Goal: Task Accomplishment & Management: Manage account settings

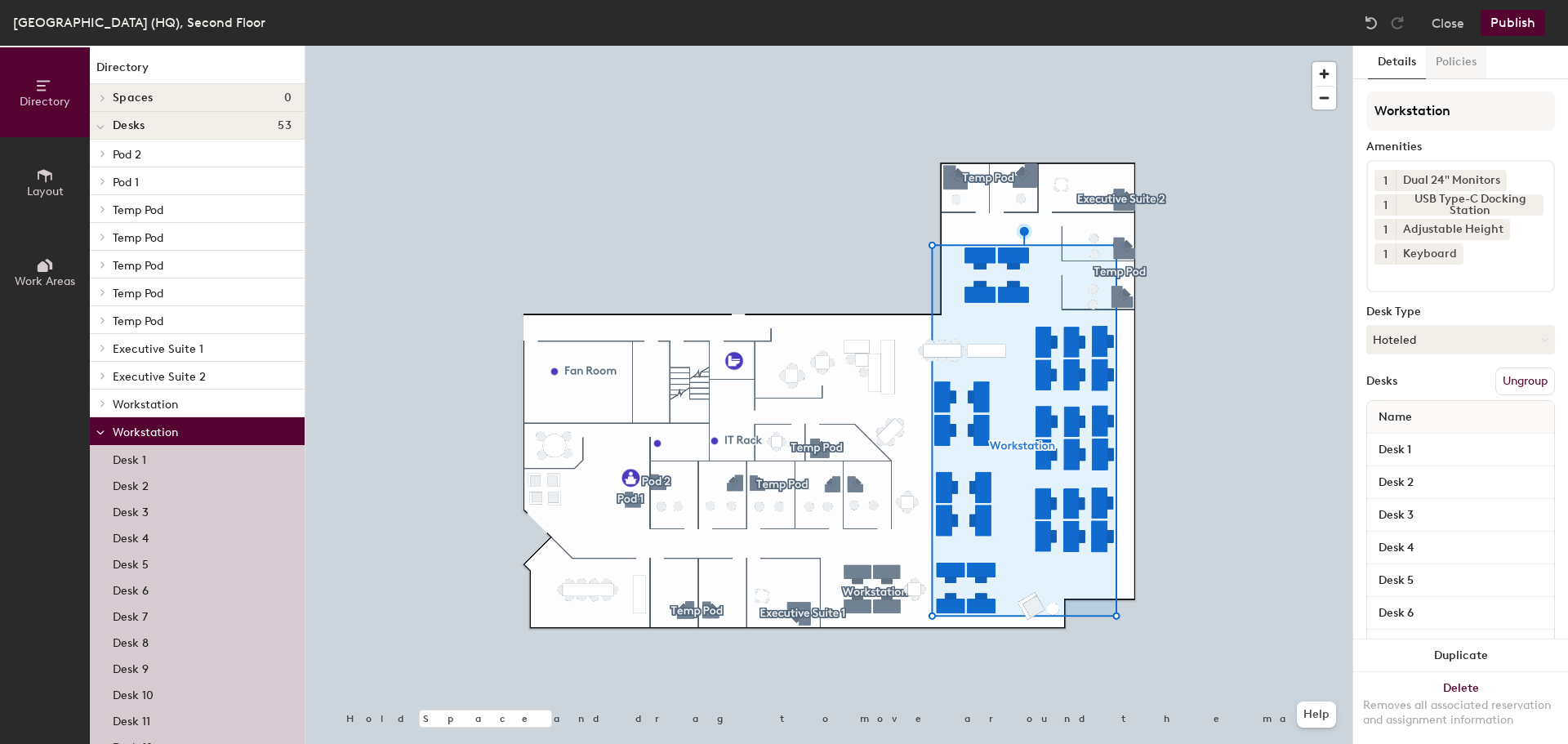
click at [1470, 56] on button "Policies" at bounding box center [1456, 62] width 60 height 34
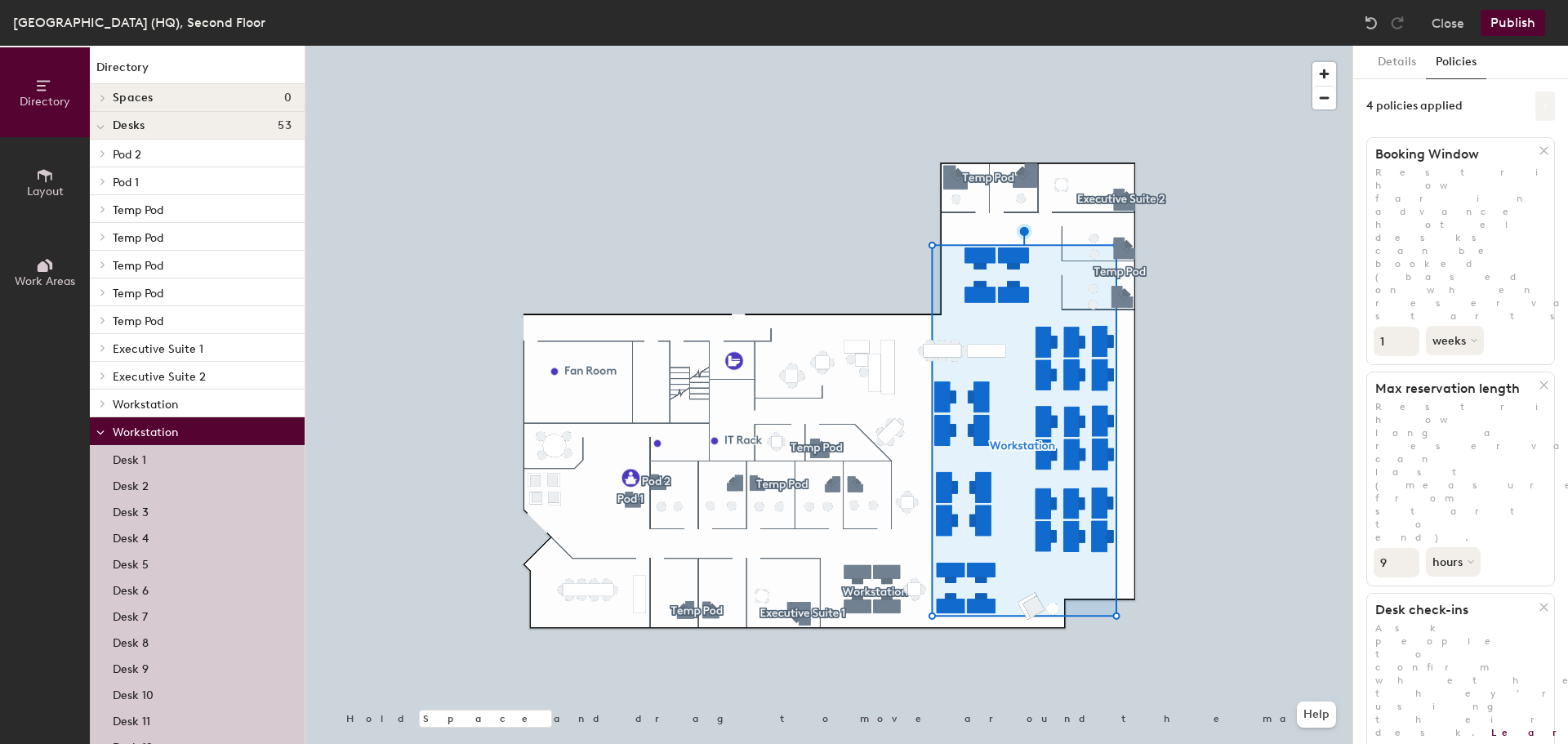
click at [1542, 107] on icon at bounding box center [1544, 106] width 6 height 6
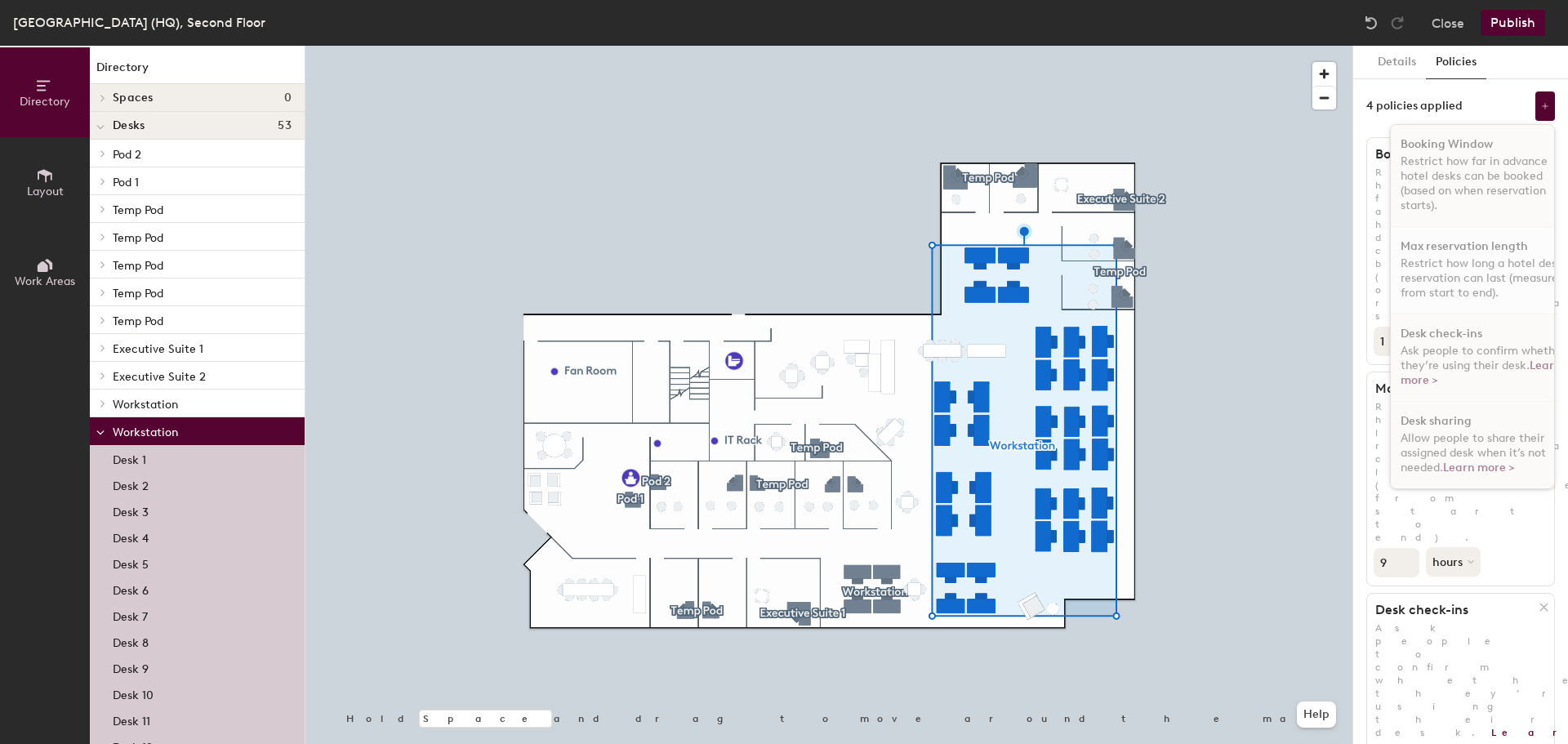
scroll to position [10, 0]
click at [1535, 100] on button at bounding box center [1545, 106] width 20 height 29
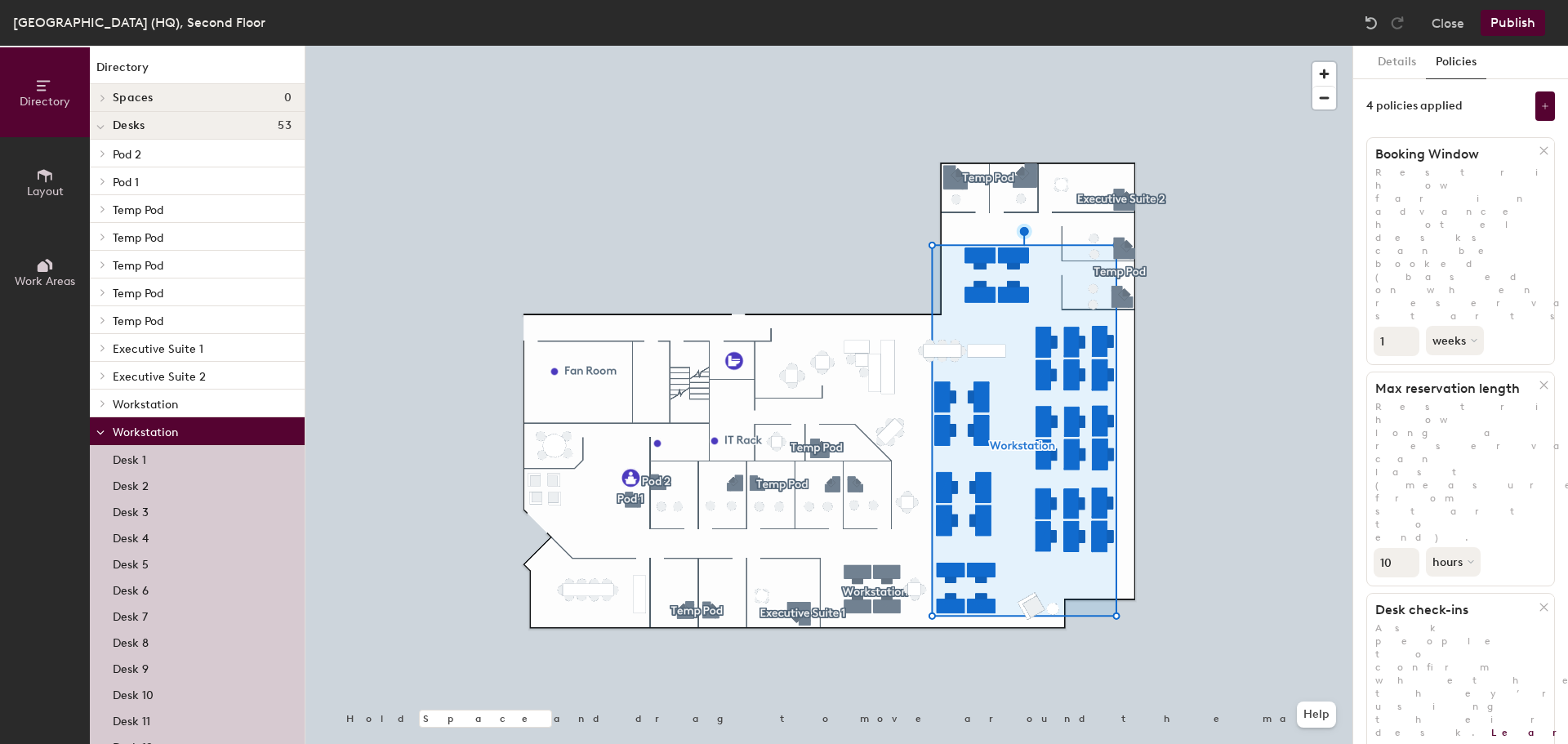
click at [1405, 548] on input "10" at bounding box center [1396, 563] width 46 height 29
click at [1405, 548] on input "9" at bounding box center [1396, 563] width 46 height 29
click at [1405, 548] on input "8" at bounding box center [1396, 563] width 46 height 29
type input "9"
click at [1406, 548] on input "9" at bounding box center [1396, 563] width 46 height 29
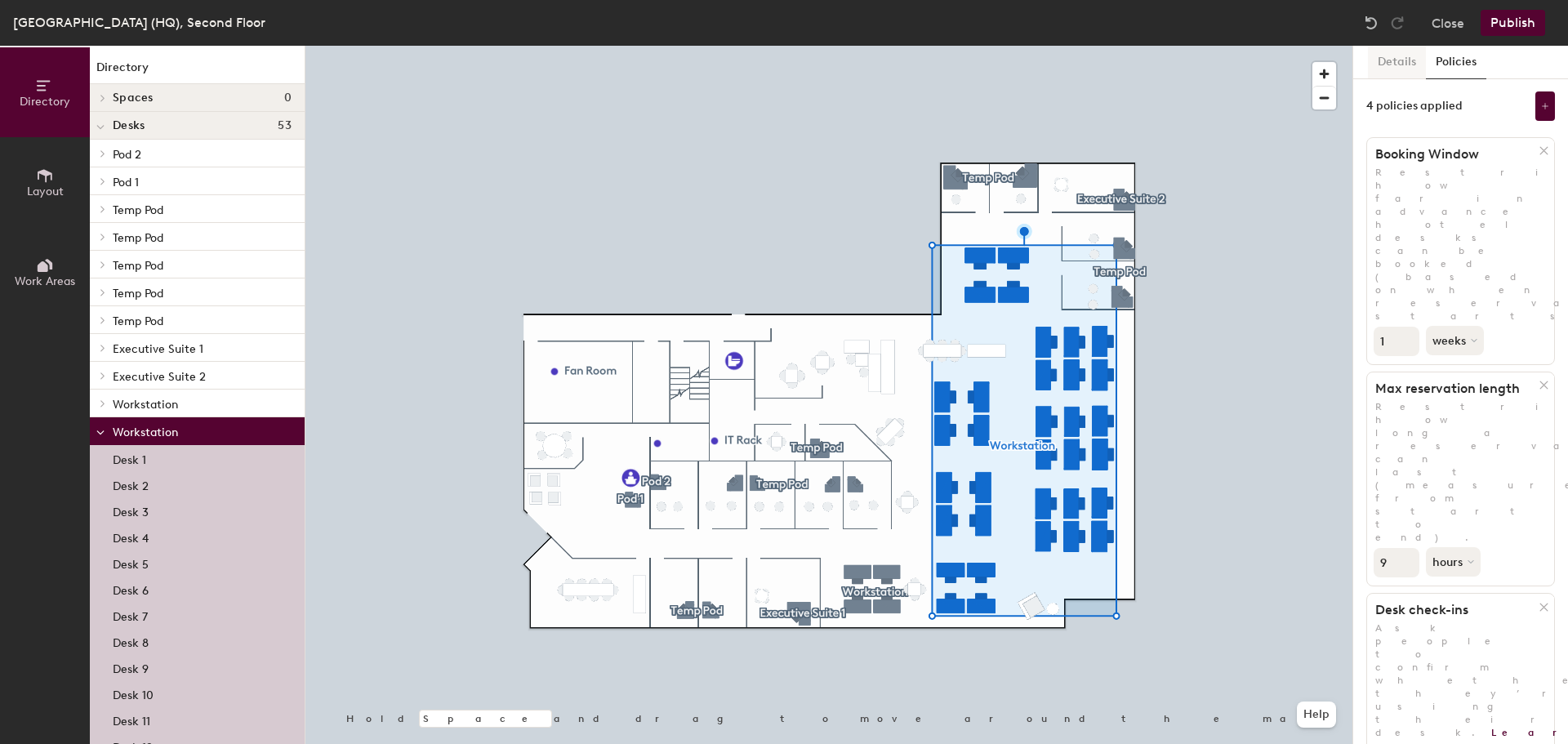
click at [1403, 58] on button "Details" at bounding box center [1397, 62] width 58 height 34
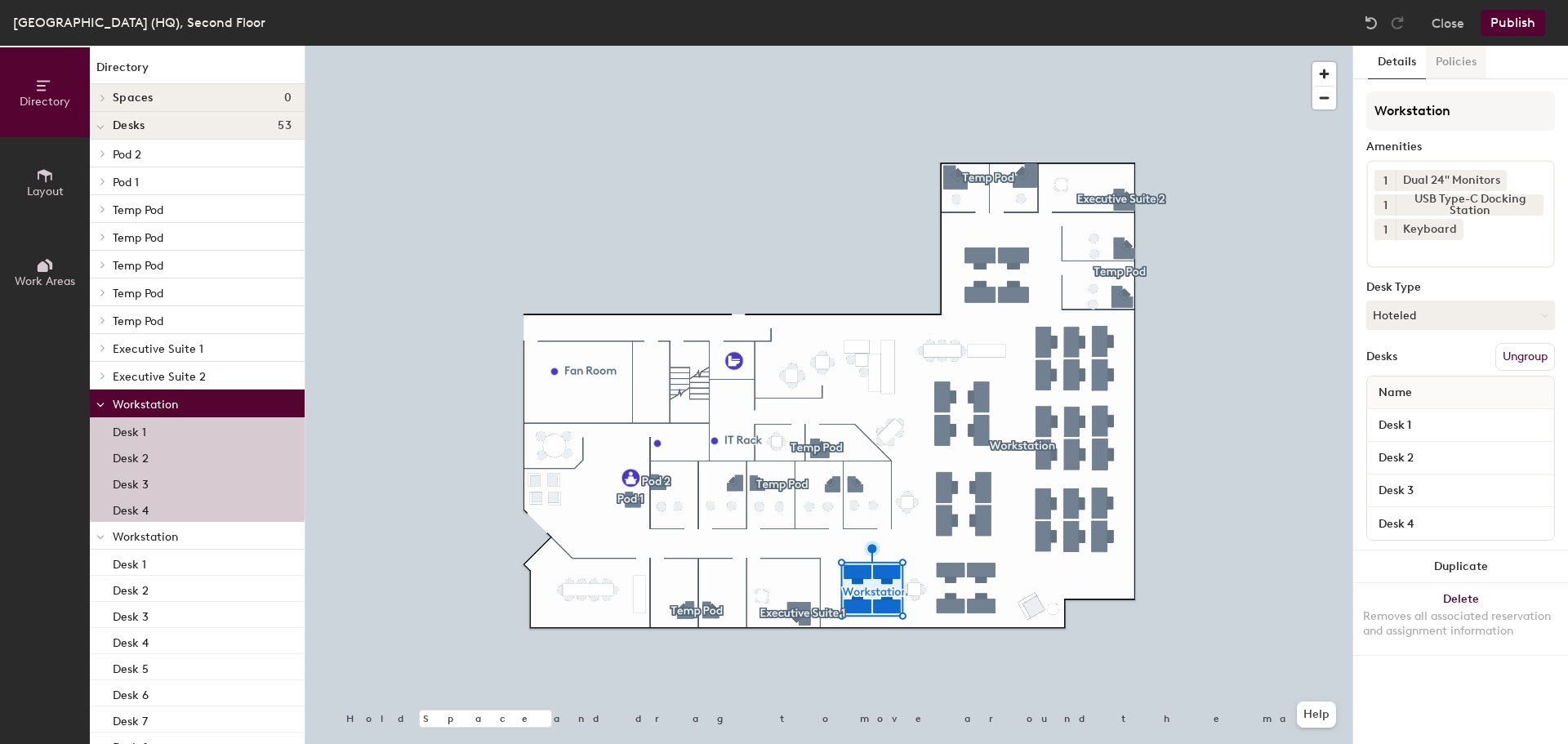
click at [1452, 55] on button "Policies" at bounding box center [1456, 62] width 60 height 34
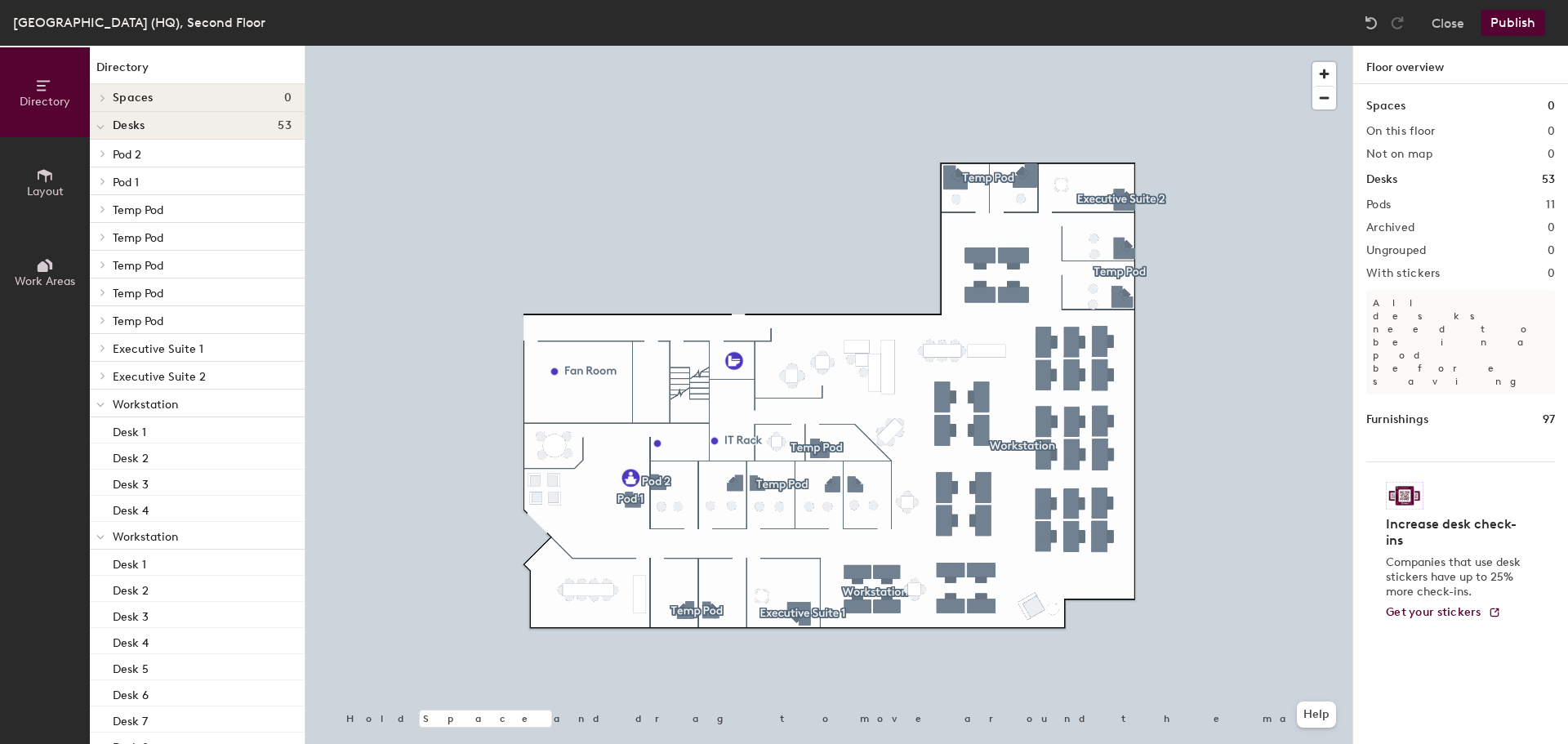
click at [98, 352] on span at bounding box center [101, 348] width 14 height 8
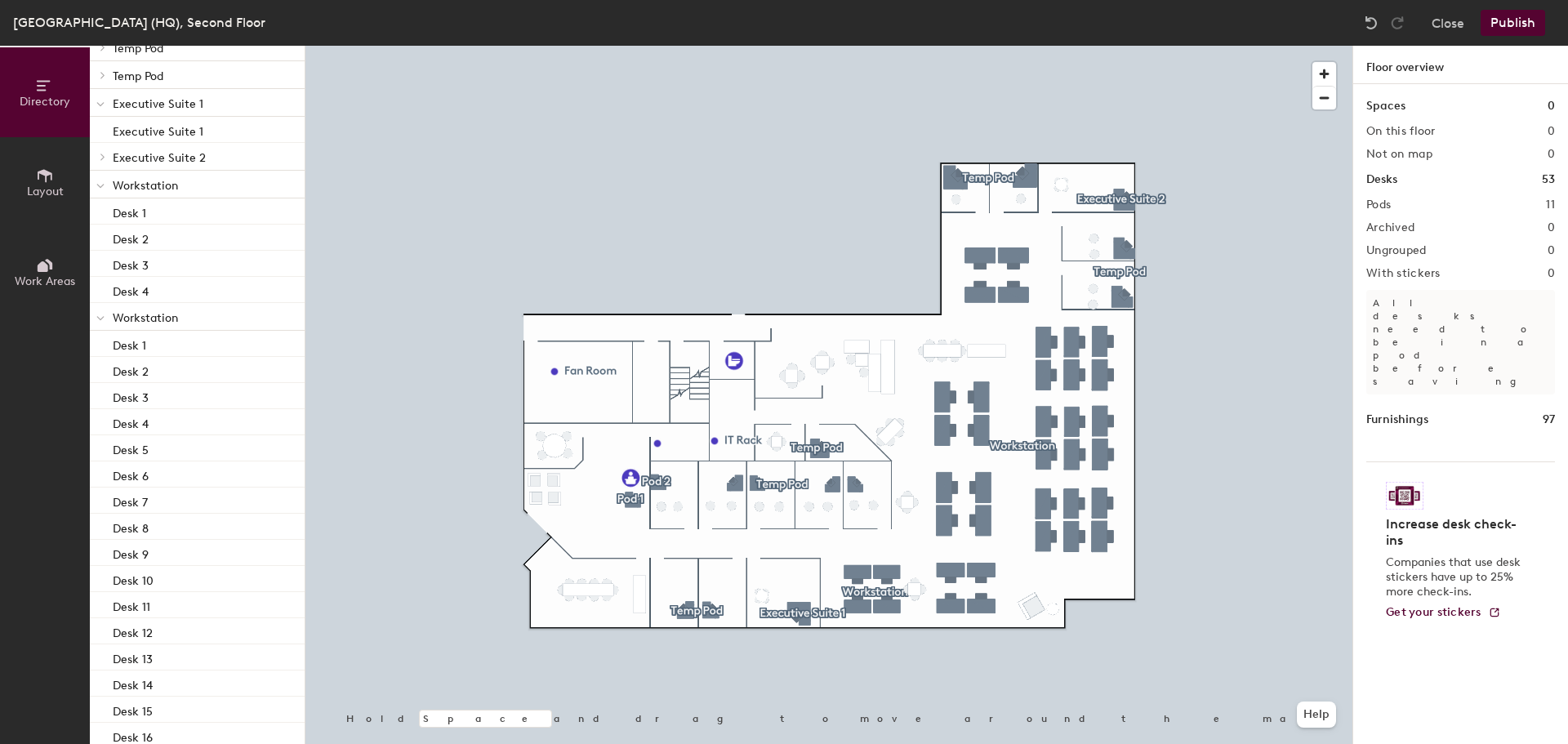
scroll to position [0, 0]
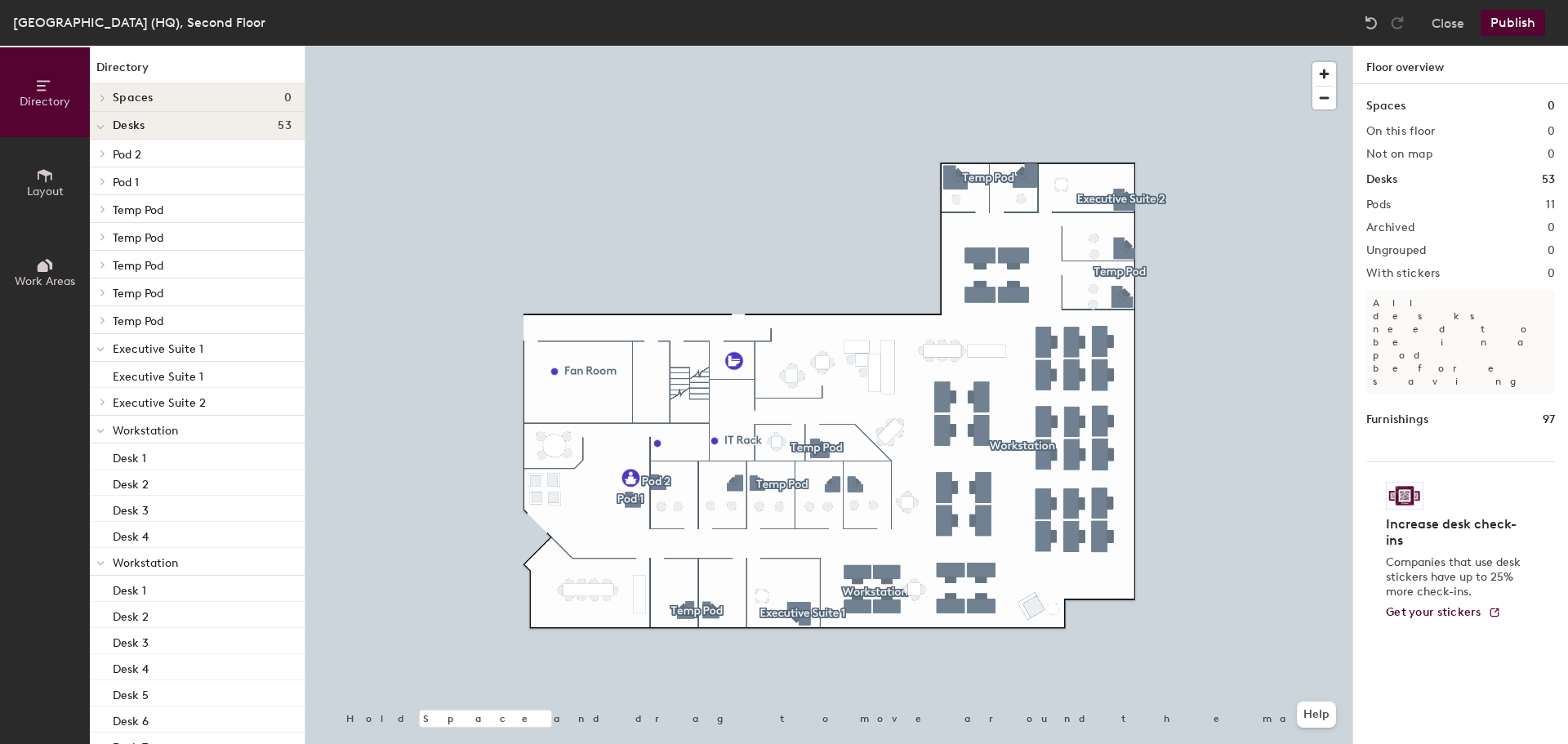
click at [67, 189] on button "Layout" at bounding box center [45, 182] width 90 height 90
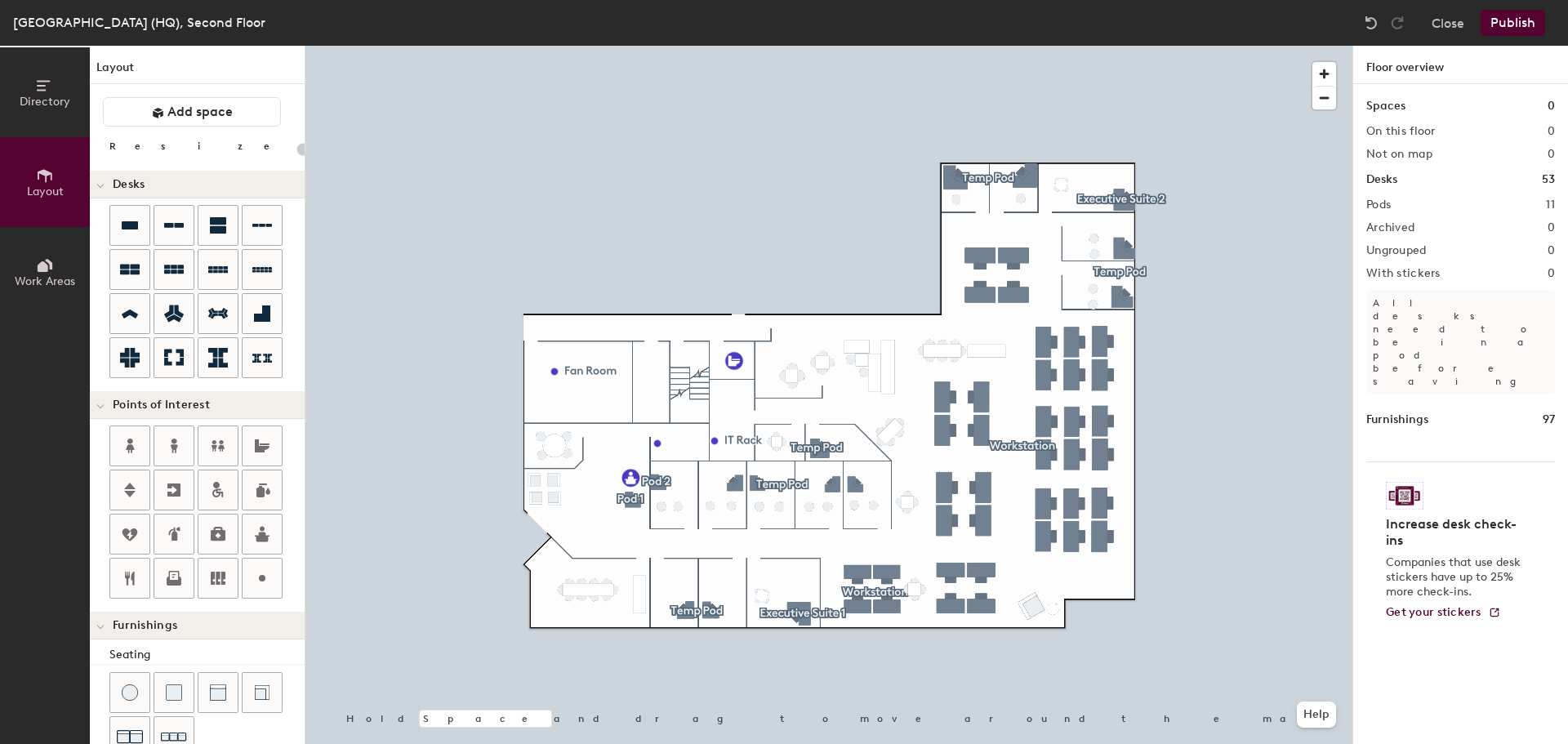
click at [63, 271] on button "Work Areas" at bounding box center [45, 271] width 90 height 90
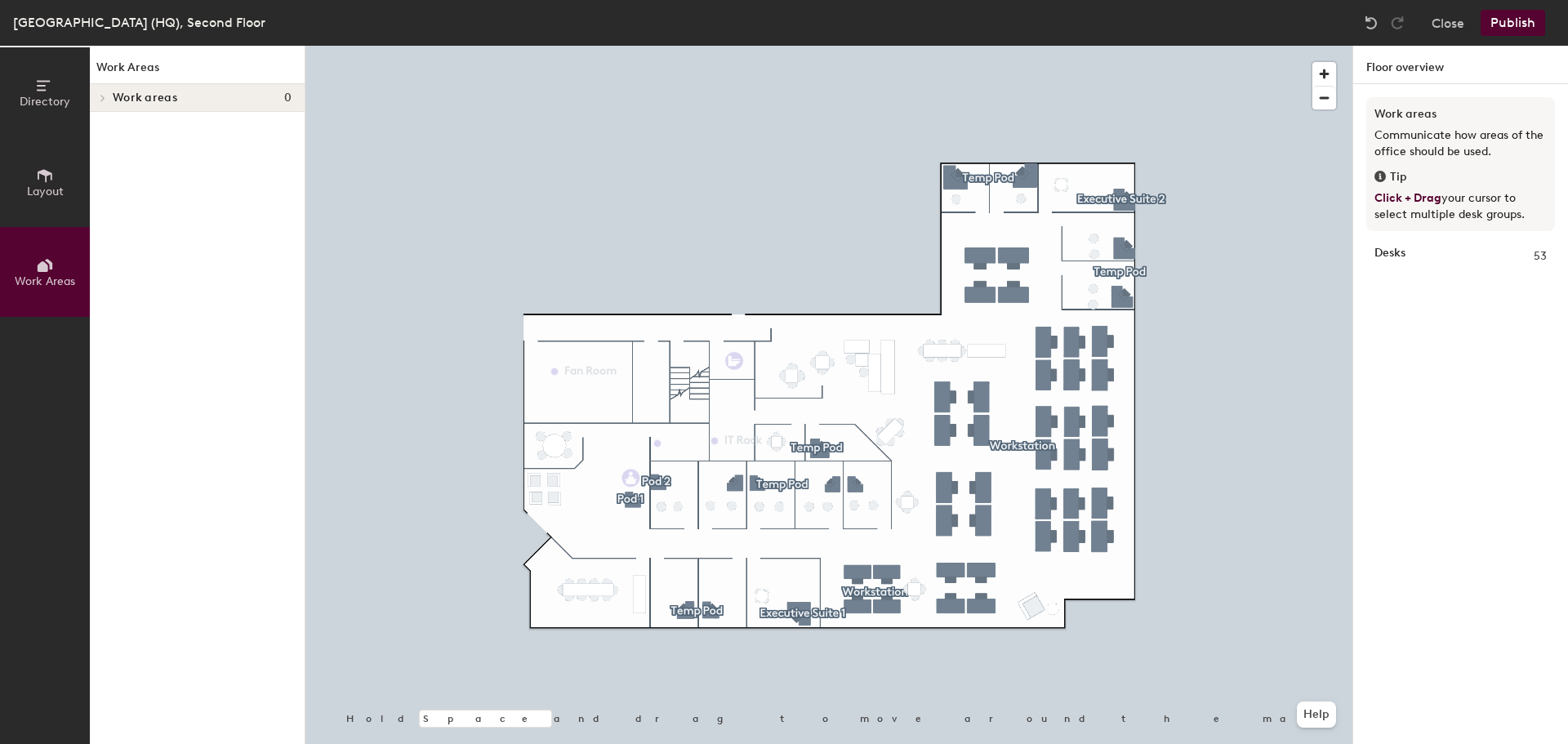
click at [106, 101] on span at bounding box center [101, 97] width 14 height 8
click at [106, 101] on div at bounding box center [100, 97] width 21 height 27
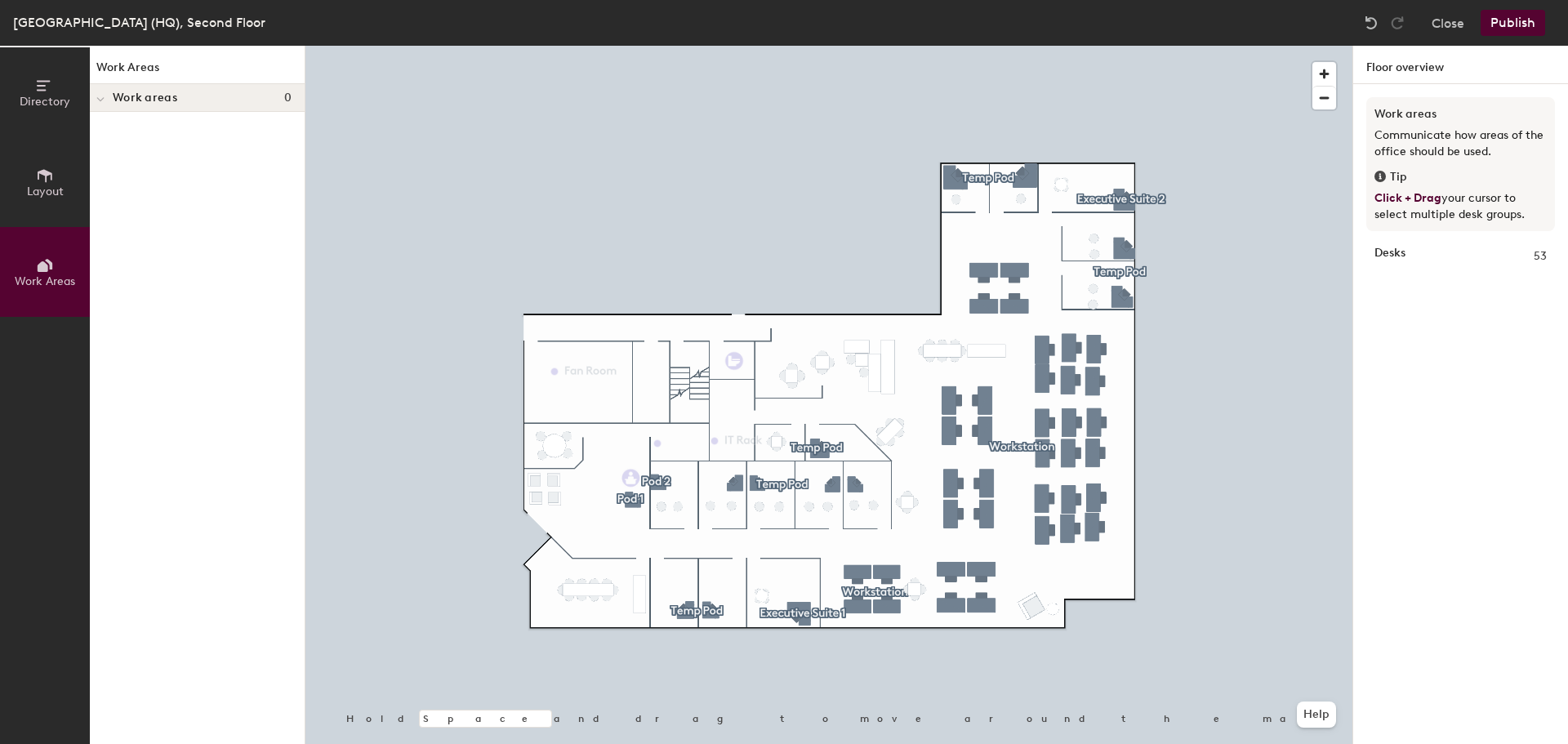
click at [49, 193] on span "Layout" at bounding box center [46, 191] width 36 height 14
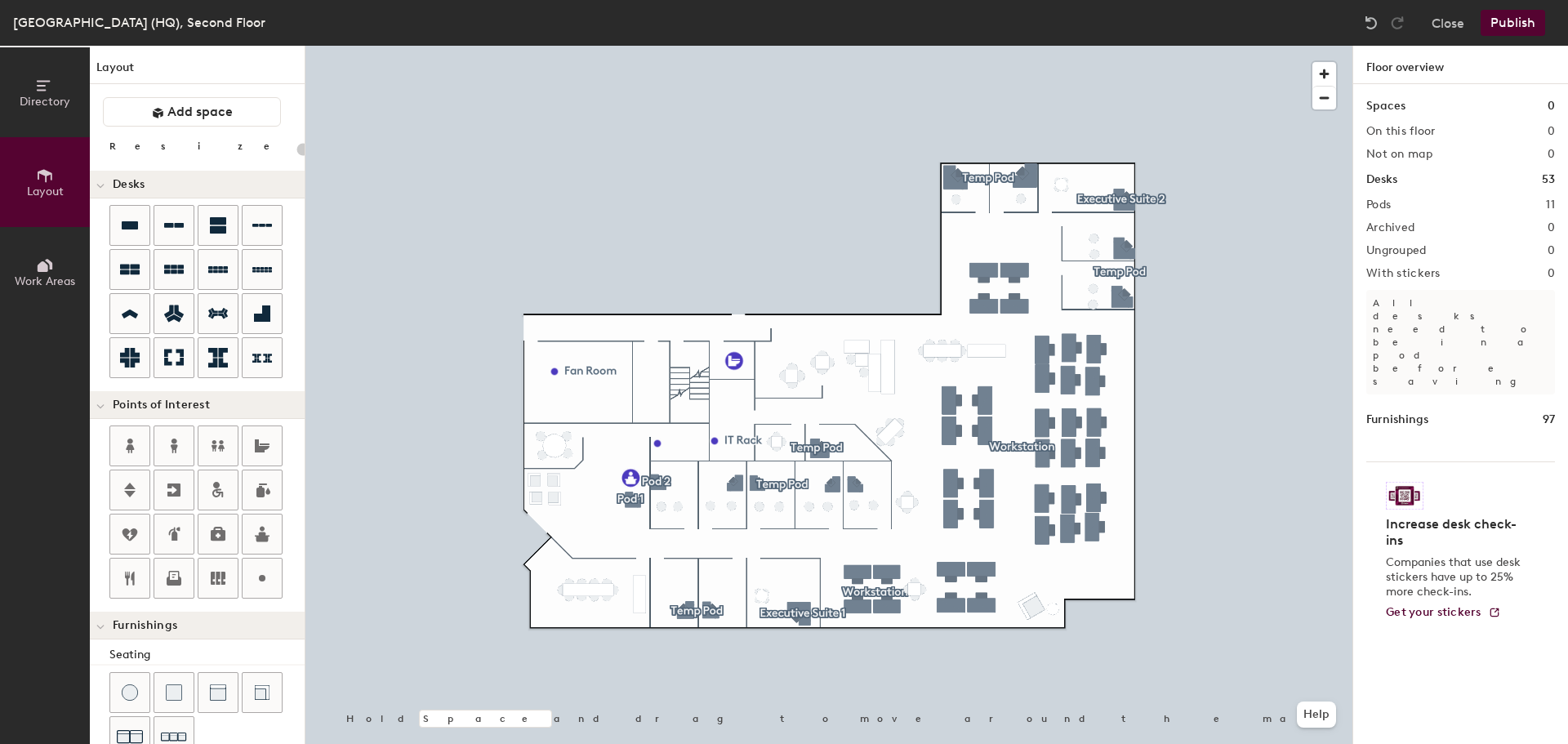
click at [1386, 179] on h1 "Desks" at bounding box center [1381, 180] width 31 height 18
click at [1316, 69] on span "button" at bounding box center [1324, 74] width 24 height 24
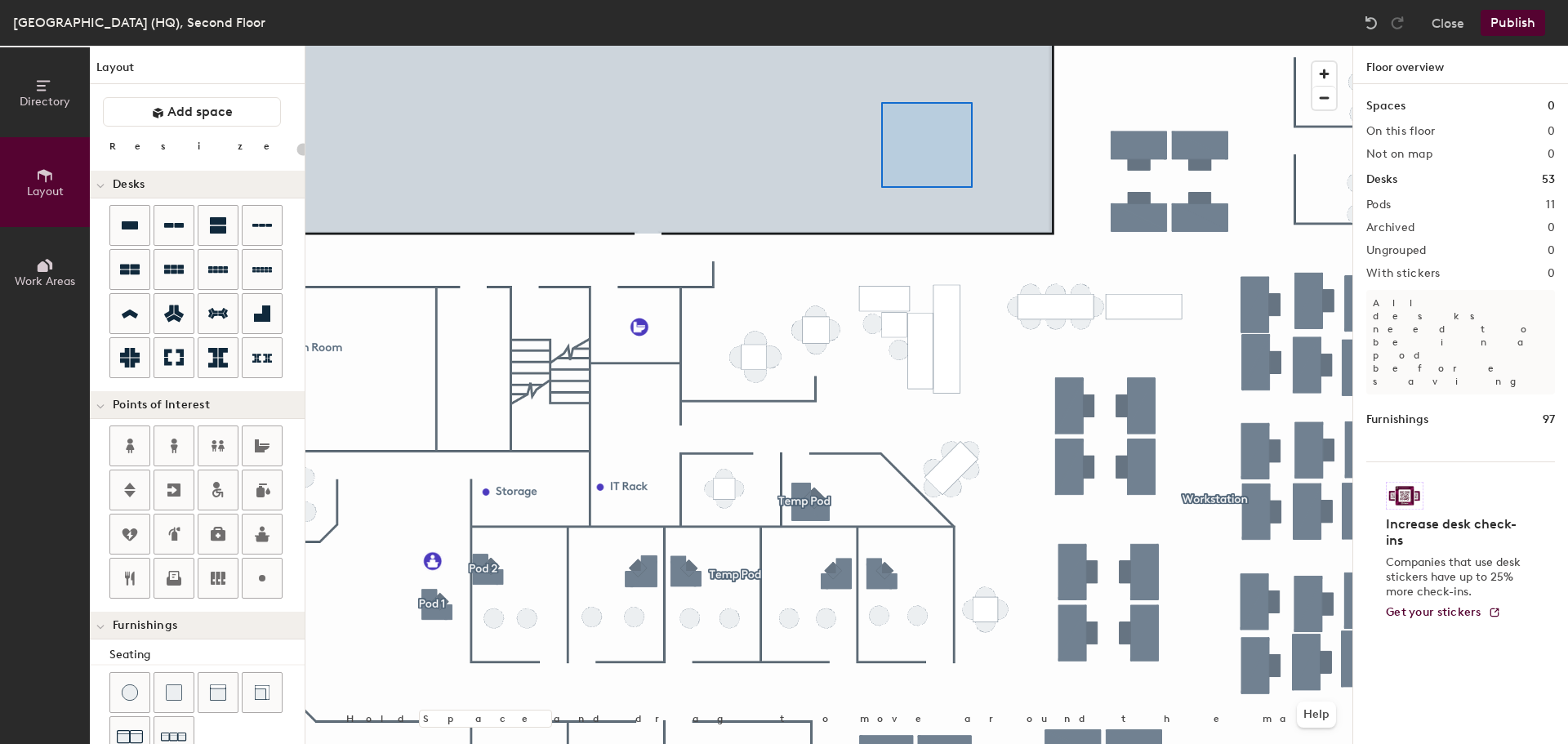
click at [891, 46] on div at bounding box center [829, 46] width 1047 height 0
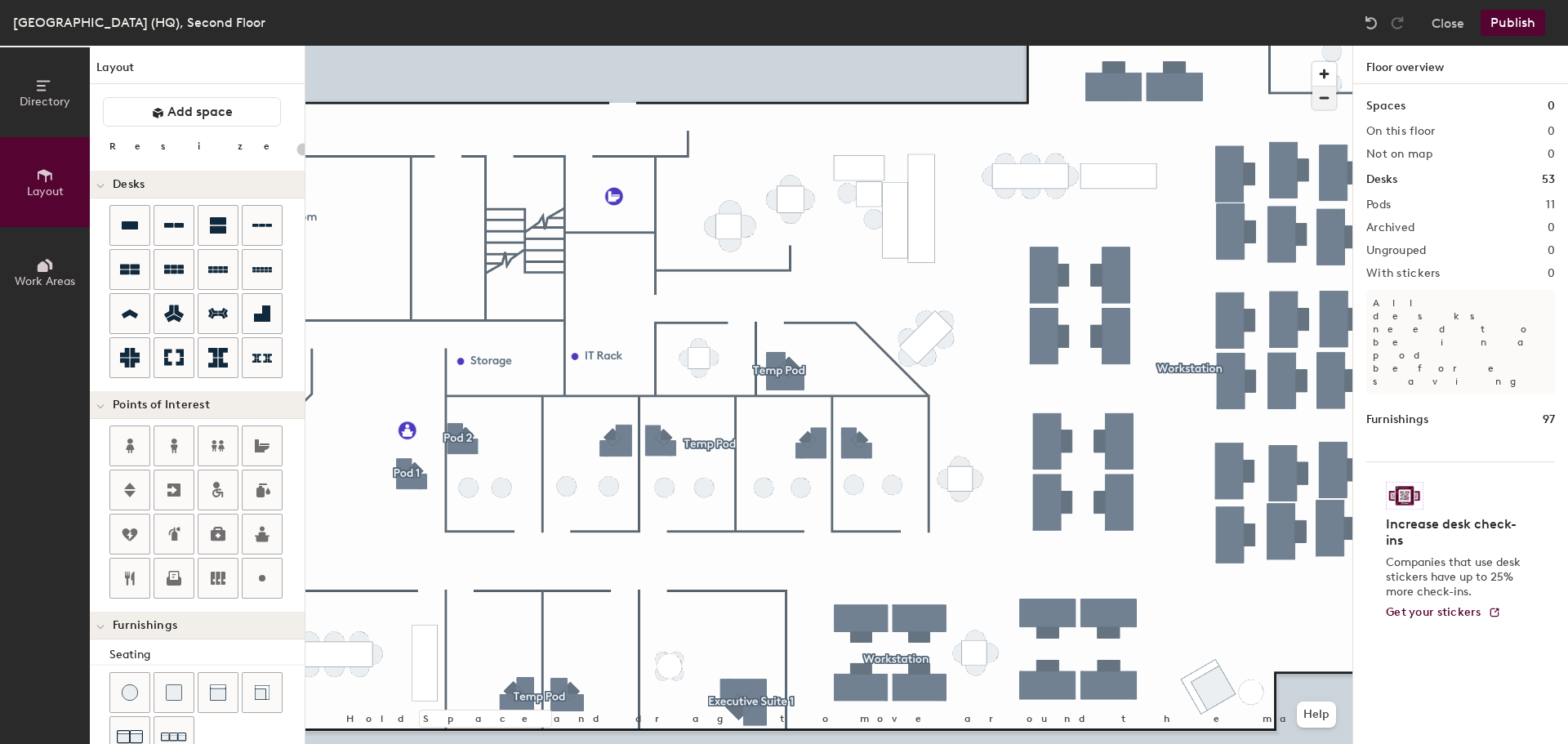
click at [1320, 99] on span "button" at bounding box center [1324, 97] width 24 height 23
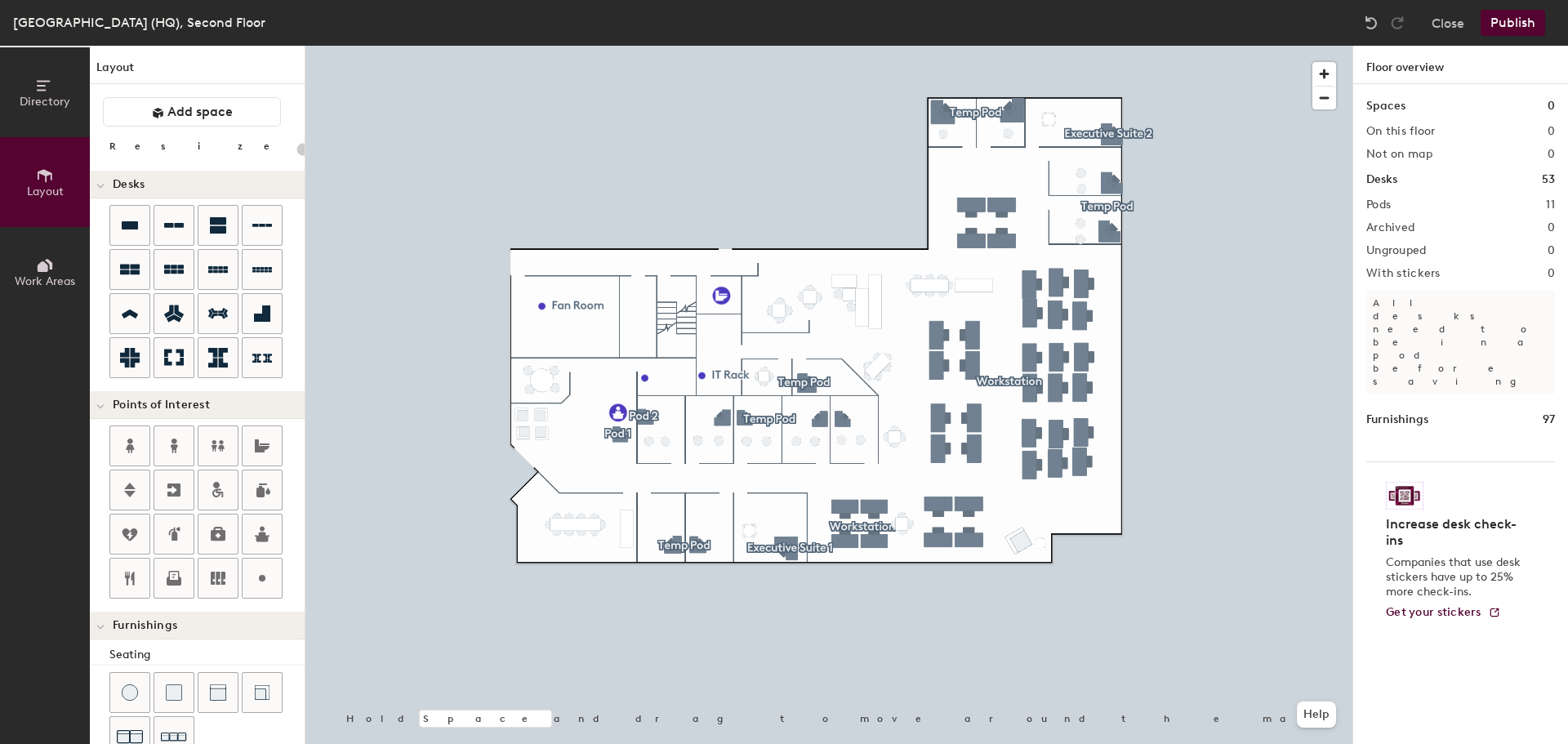
click at [1512, 21] on button "Publish" at bounding box center [1512, 23] width 65 height 26
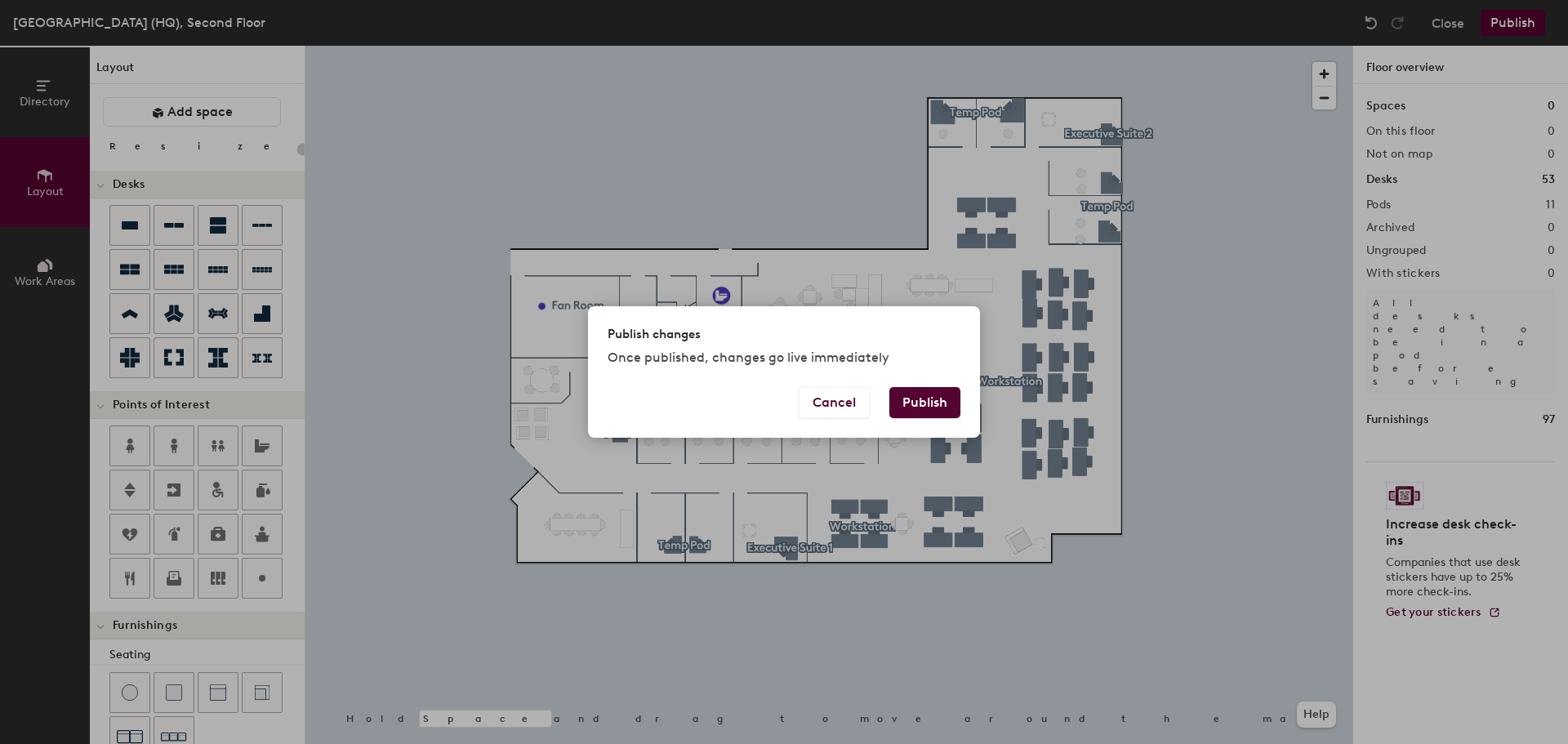
click at [905, 403] on button "Publish" at bounding box center [925, 403] width 71 height 31
type input "20"
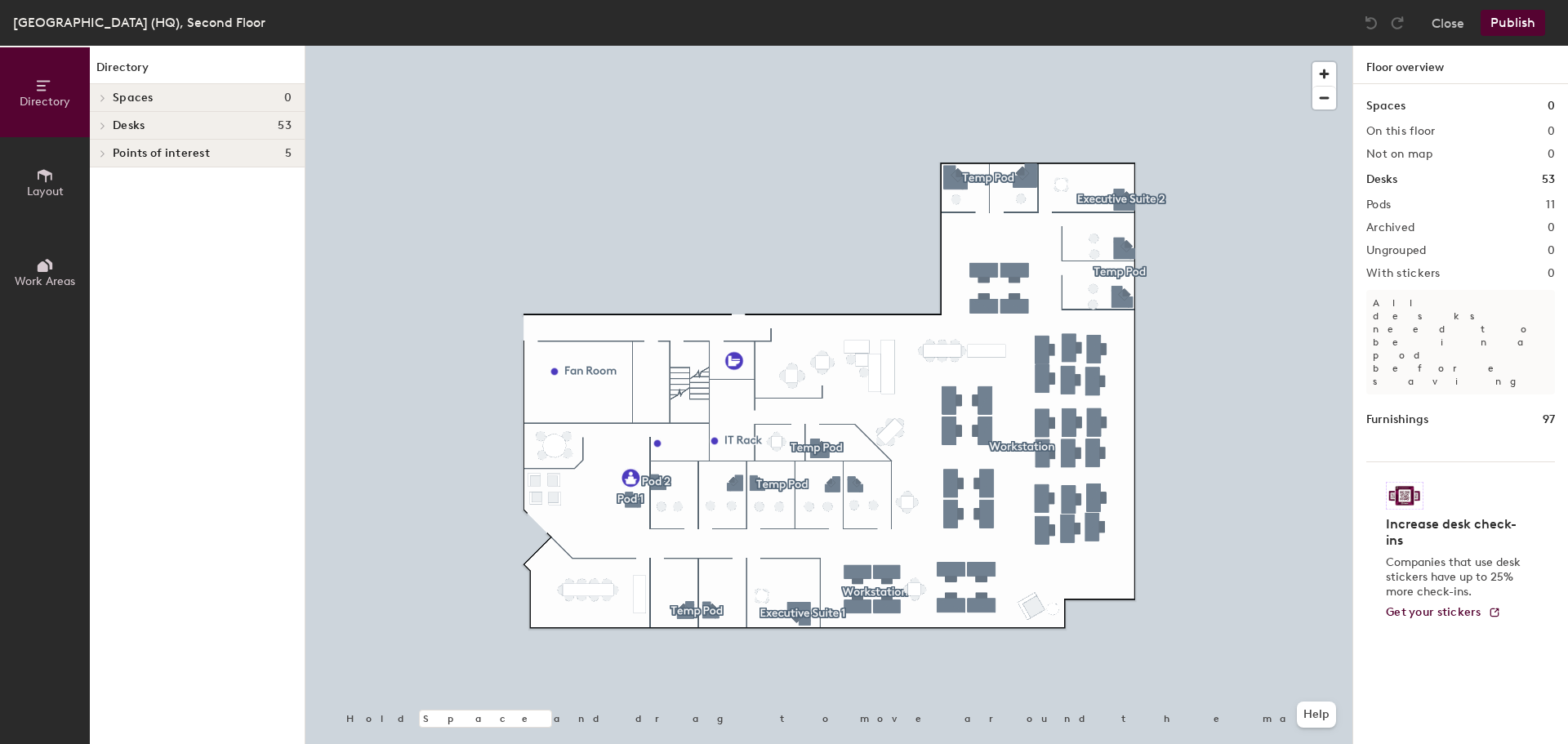
click at [106, 154] on span at bounding box center [101, 153] width 14 height 8
click at [107, 123] on span at bounding box center [101, 126] width 14 height 8
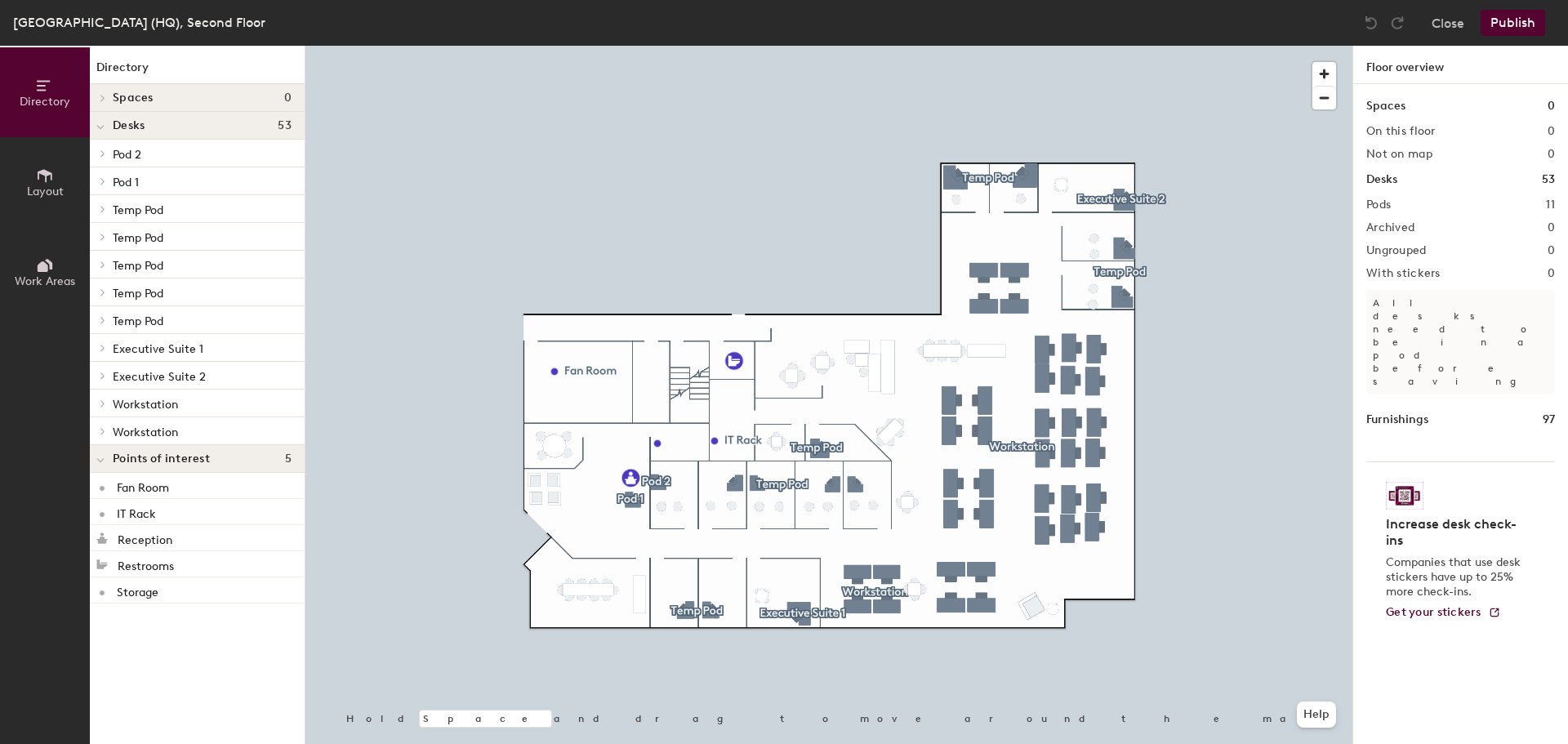
click at [38, 272] on icon at bounding box center [45, 266] width 18 height 18
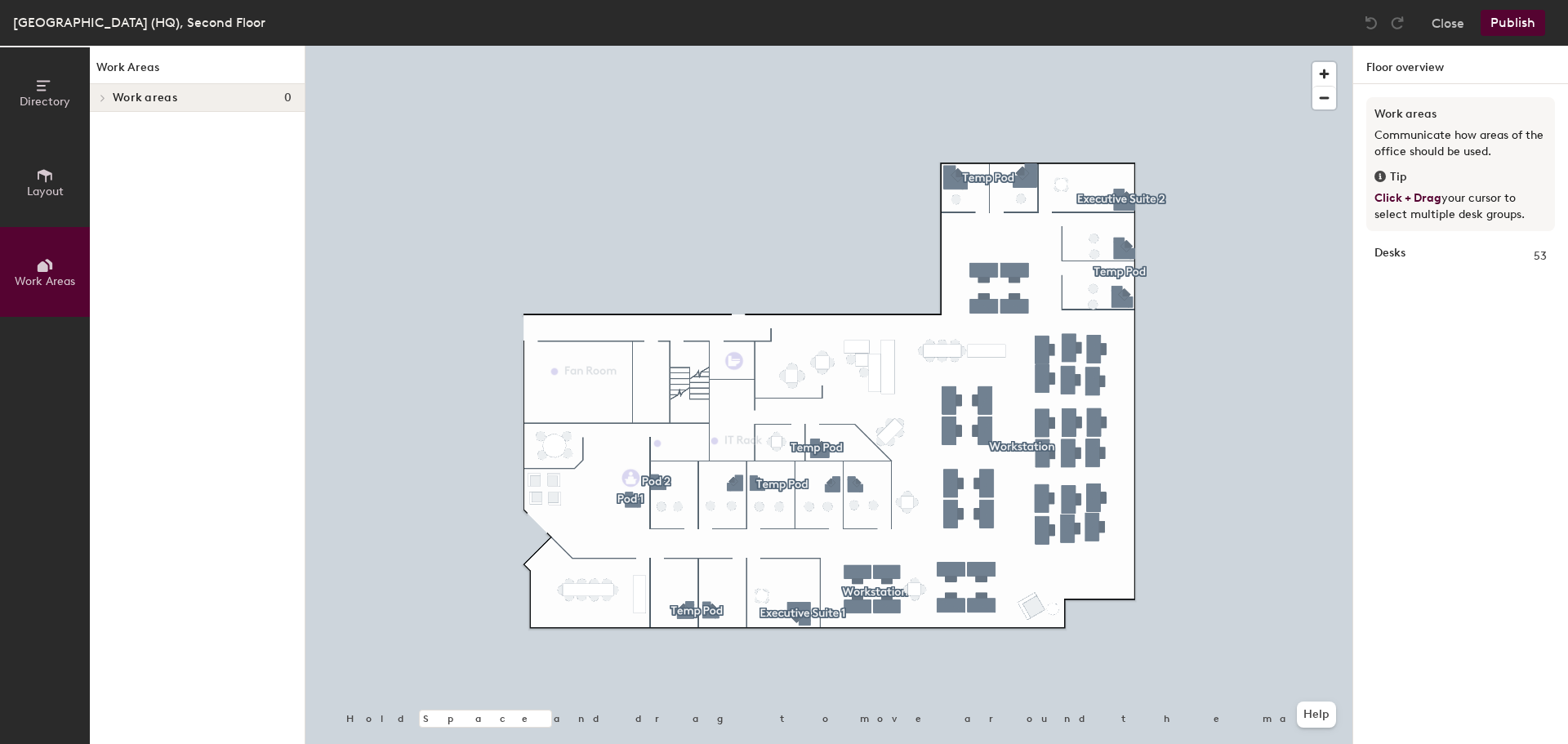
click at [47, 93] on icon at bounding box center [45, 86] width 18 height 18
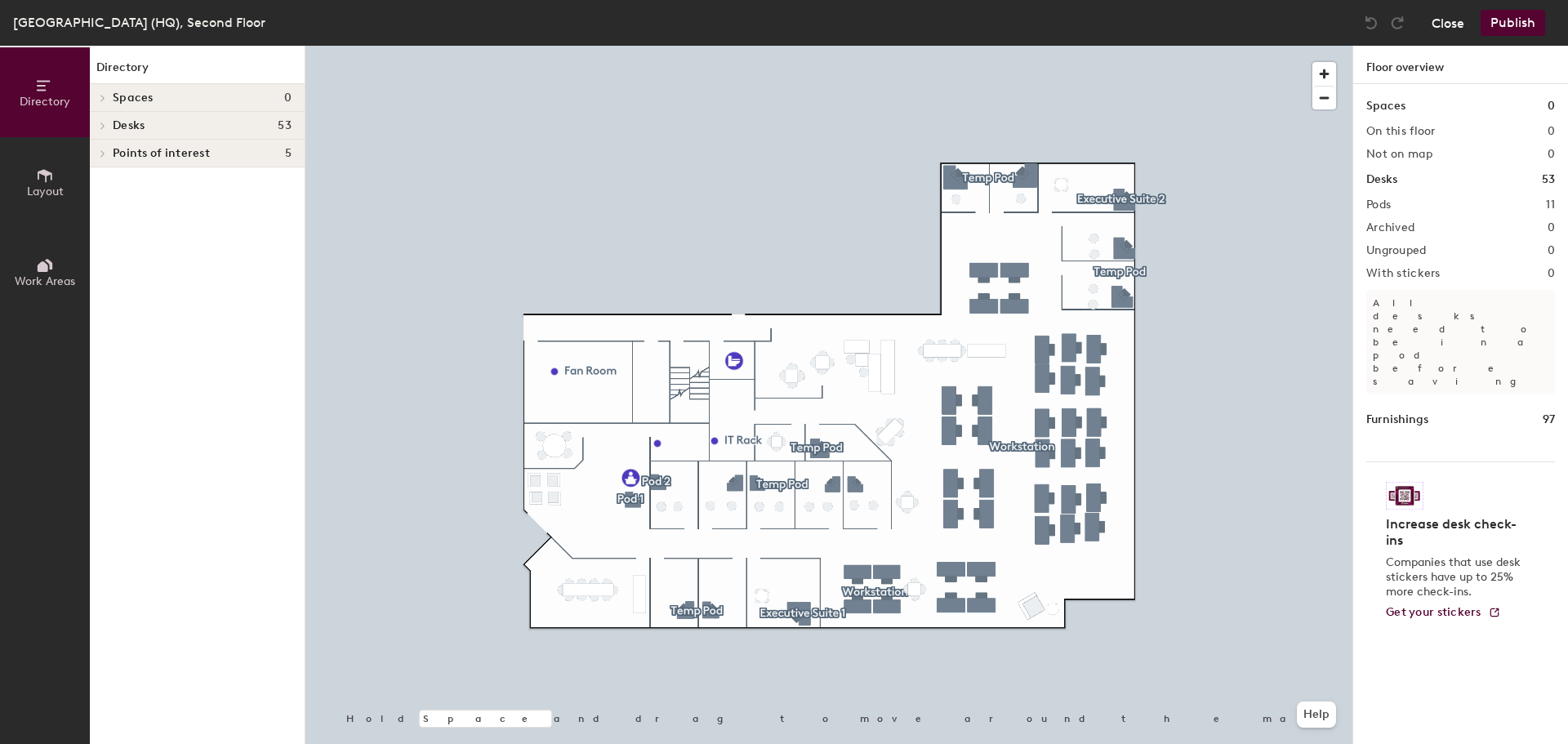
click at [1452, 28] on button "Close" at bounding box center [1448, 23] width 33 height 26
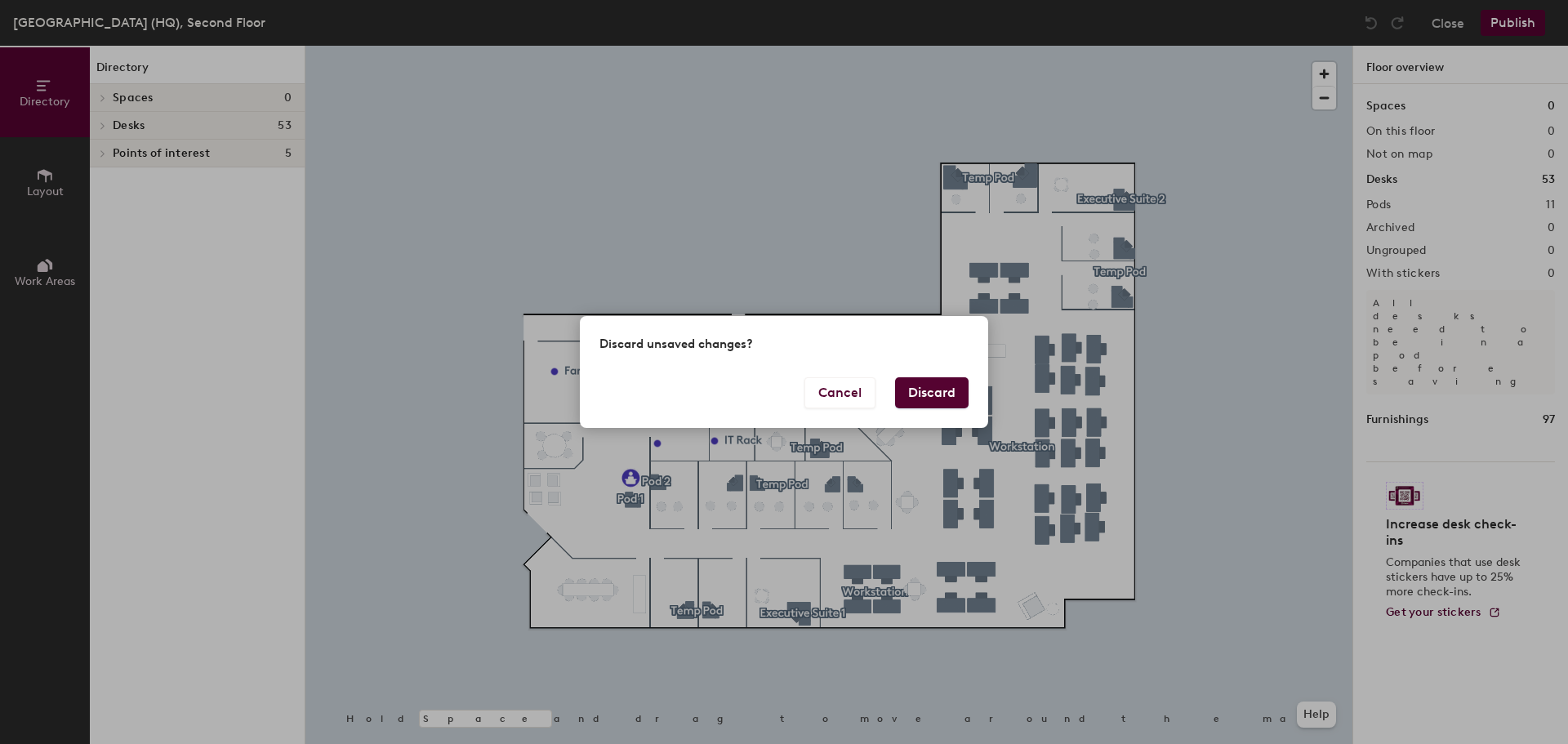
click at [950, 386] on button "Discard" at bounding box center [931, 393] width 74 height 31
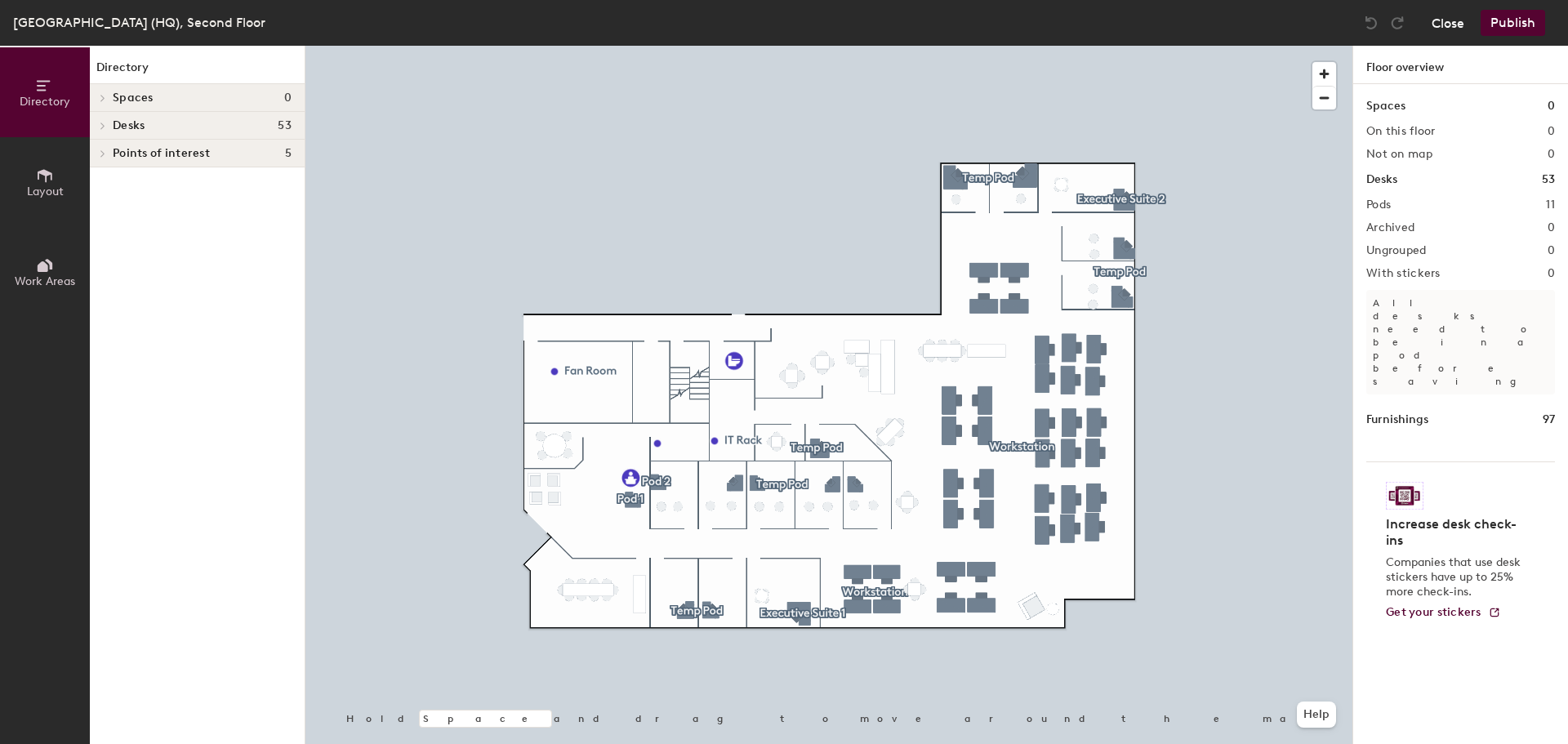
click at [1452, 24] on button "Close" at bounding box center [1448, 23] width 33 height 26
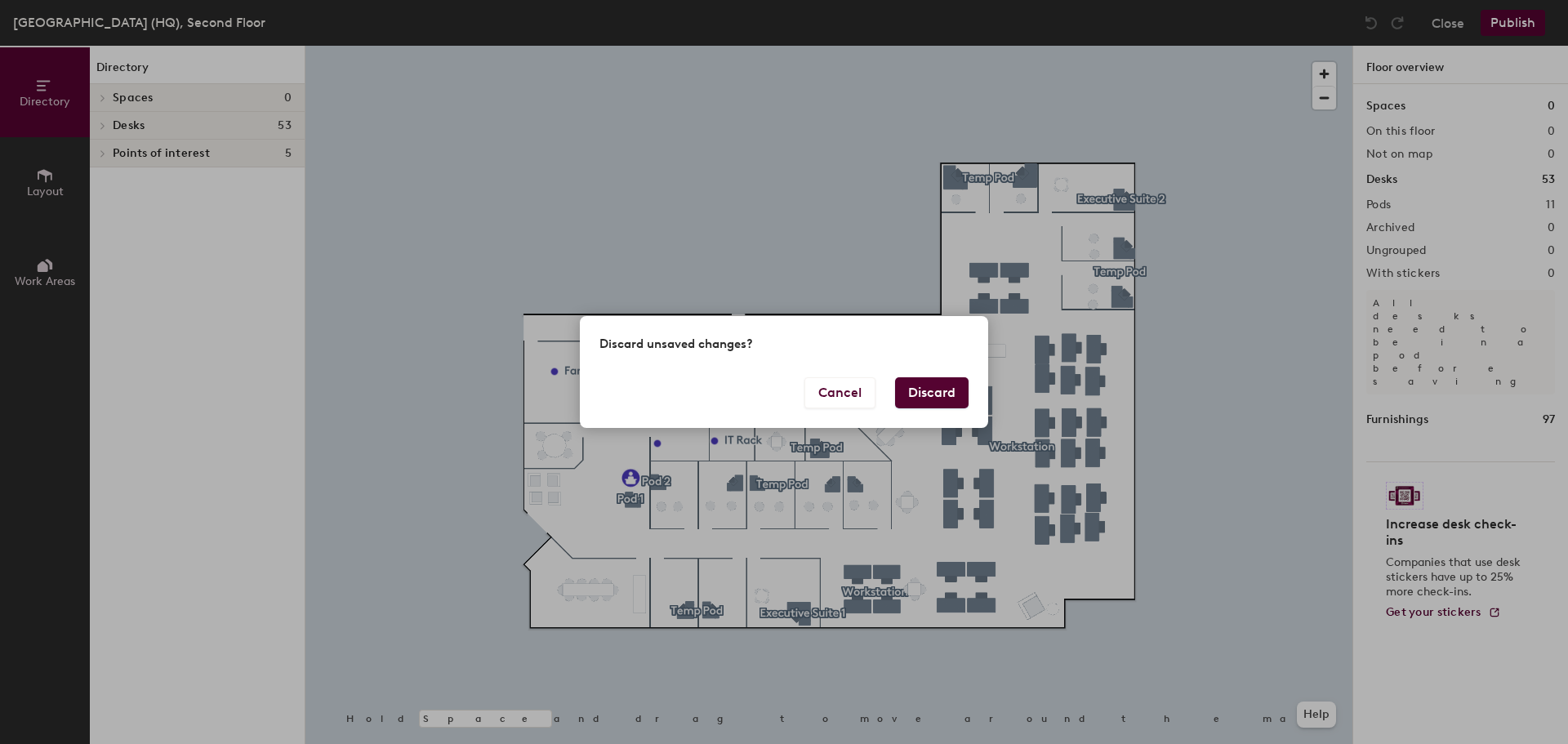
click at [935, 388] on button "Discard" at bounding box center [931, 393] width 74 height 31
